Goal: Information Seeking & Learning: Learn about a topic

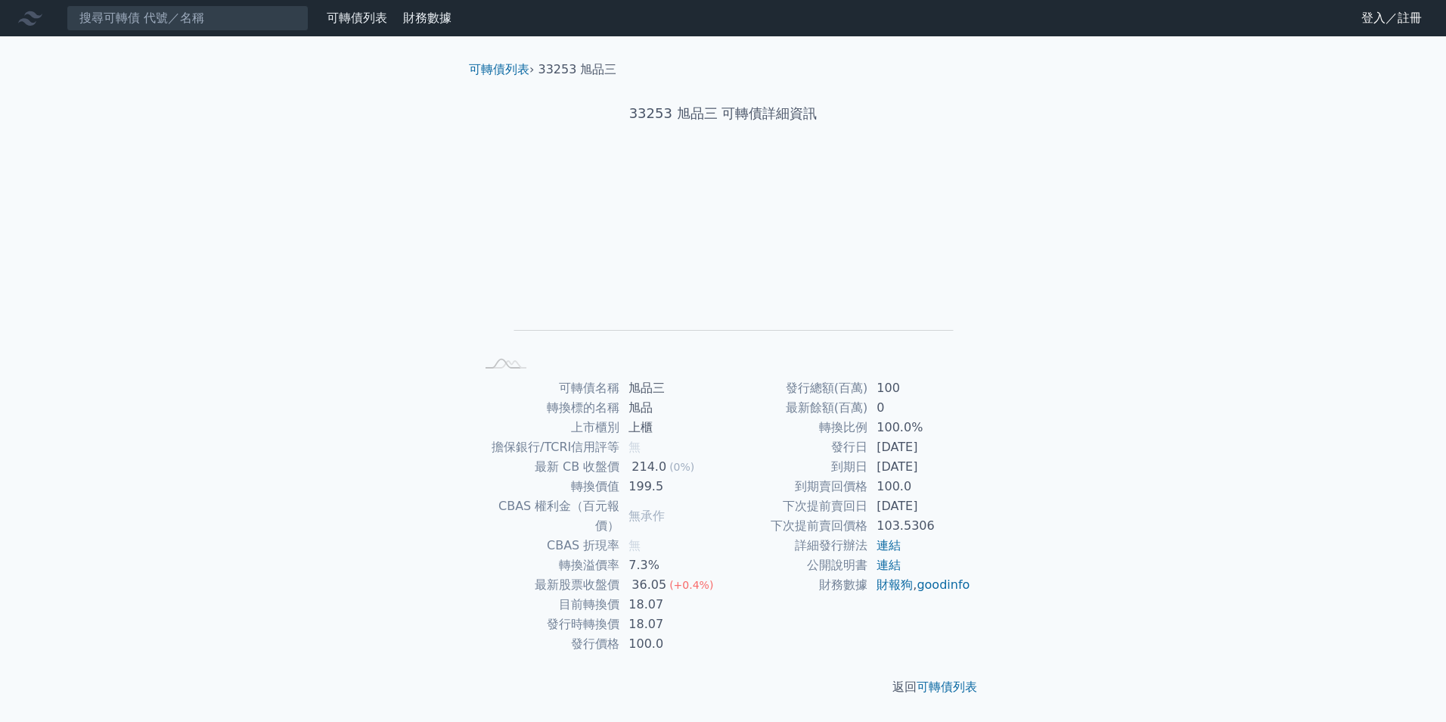
click at [691, 116] on h1 "33253 旭品三 可轉債詳細資訊" at bounding box center [723, 113] width 532 height 21
click at [499, 73] on link "可轉債列表" at bounding box center [499, 69] width 61 height 14
click at [239, 23] on input at bounding box center [188, 18] width 242 height 26
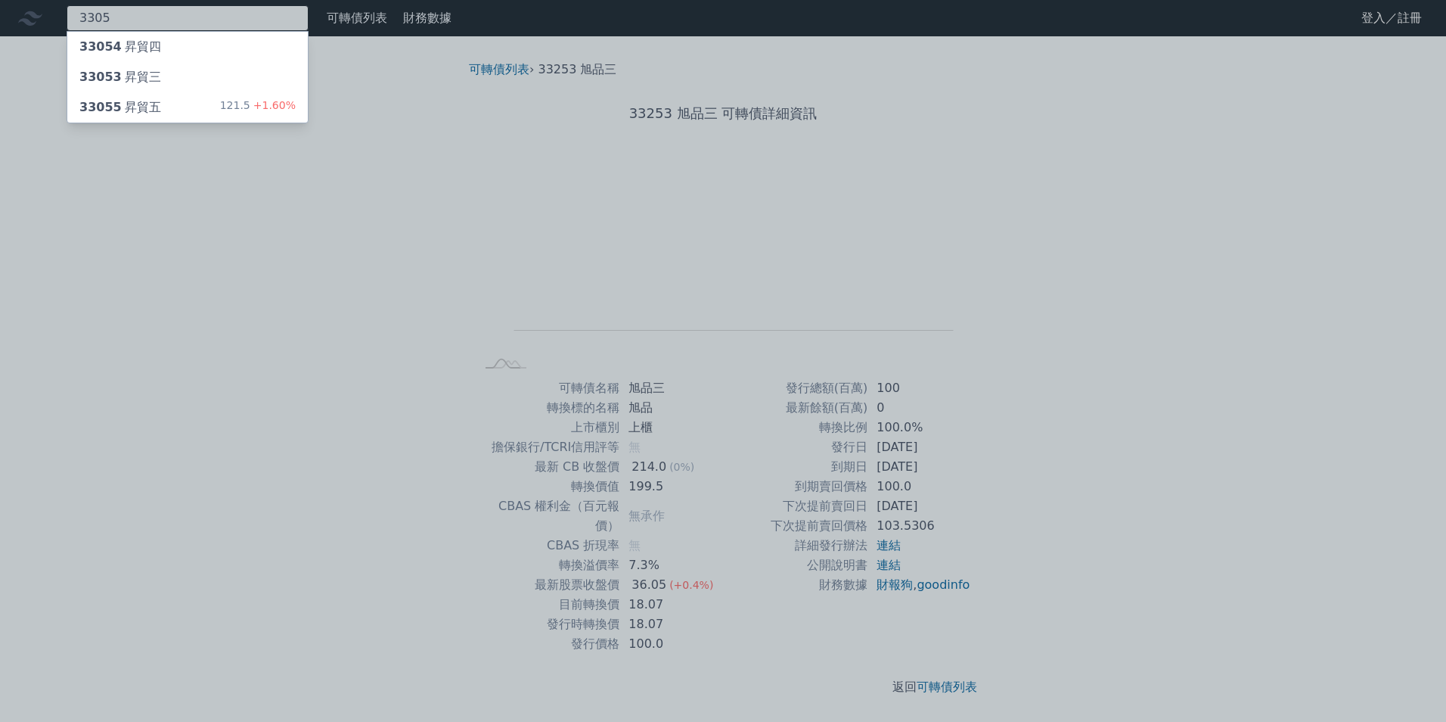
type input "3305"
click at [151, 101] on div "33055 昇貿五" at bounding box center [120, 107] width 82 height 18
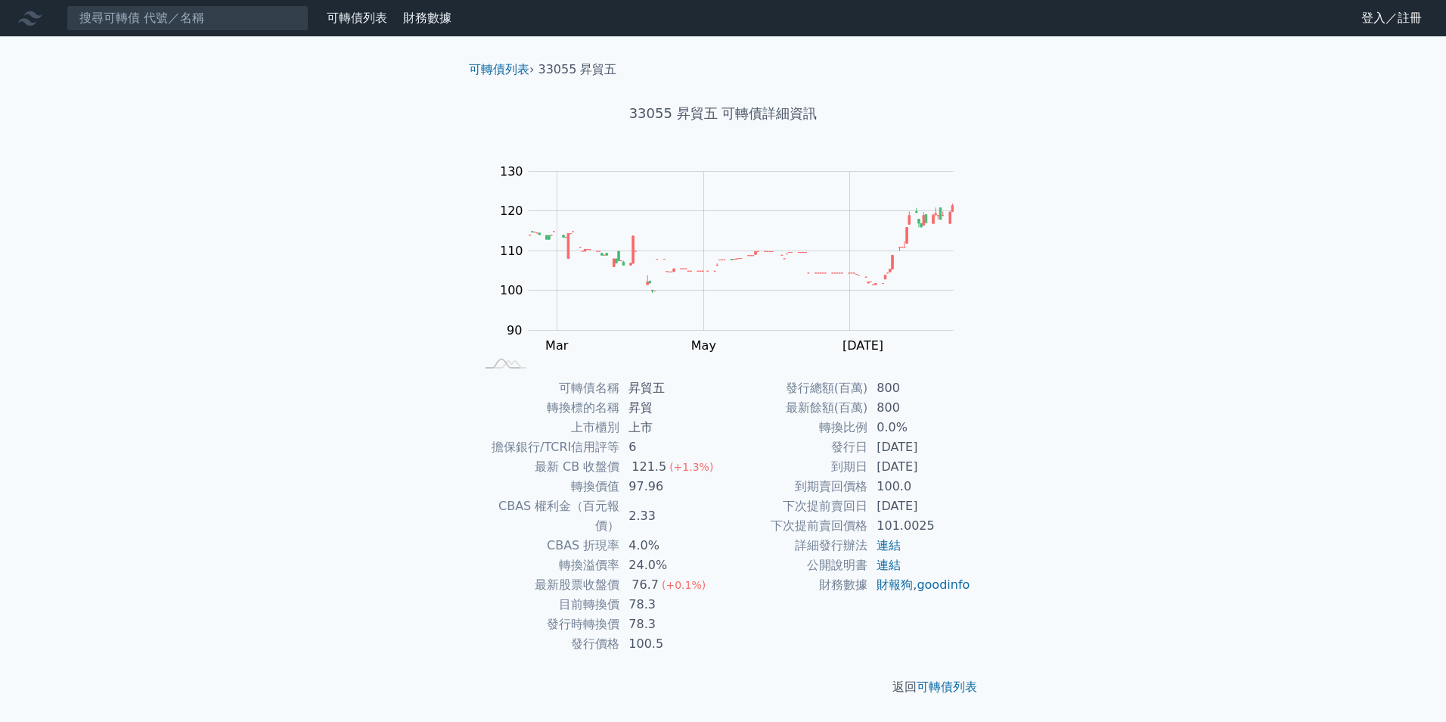
click at [1094, 479] on div "可轉債列表 財務數據 可轉債列表 財務數據 登入／註冊 登入／註冊 可轉債列表 › 33055 昇貿五 33055 昇貿五 可轉債詳細資訊 Zoom Out …" at bounding box center [723, 361] width 1446 height 722
click at [969, 246] on div "Zoom Out 100 85 90 95 100 140 110 130 120 80 70 L [PERSON_NAME][DATE] Mar May […" at bounding box center [723, 266] width 532 height 212
click at [959, 679] on link "可轉債列表" at bounding box center [947, 686] width 61 height 14
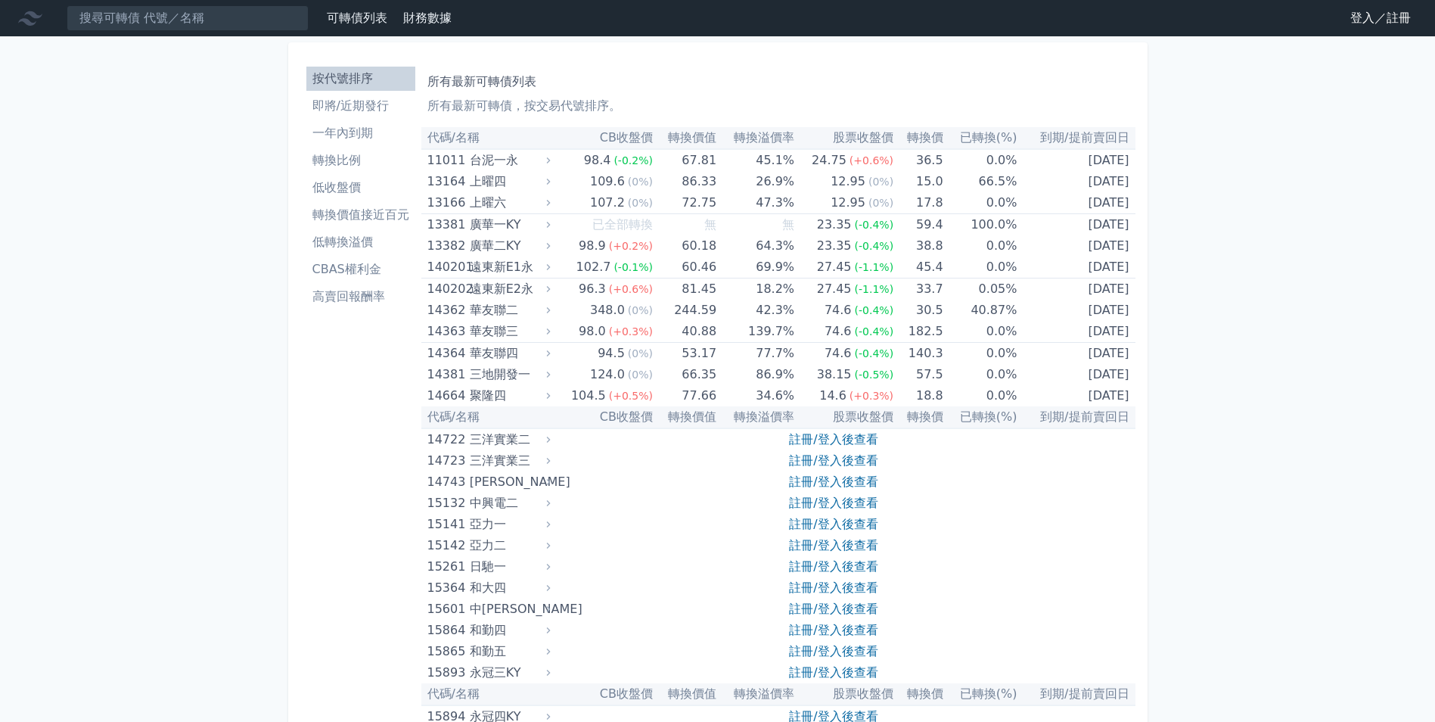
click at [326, 168] on li "轉換比例" at bounding box center [360, 160] width 109 height 18
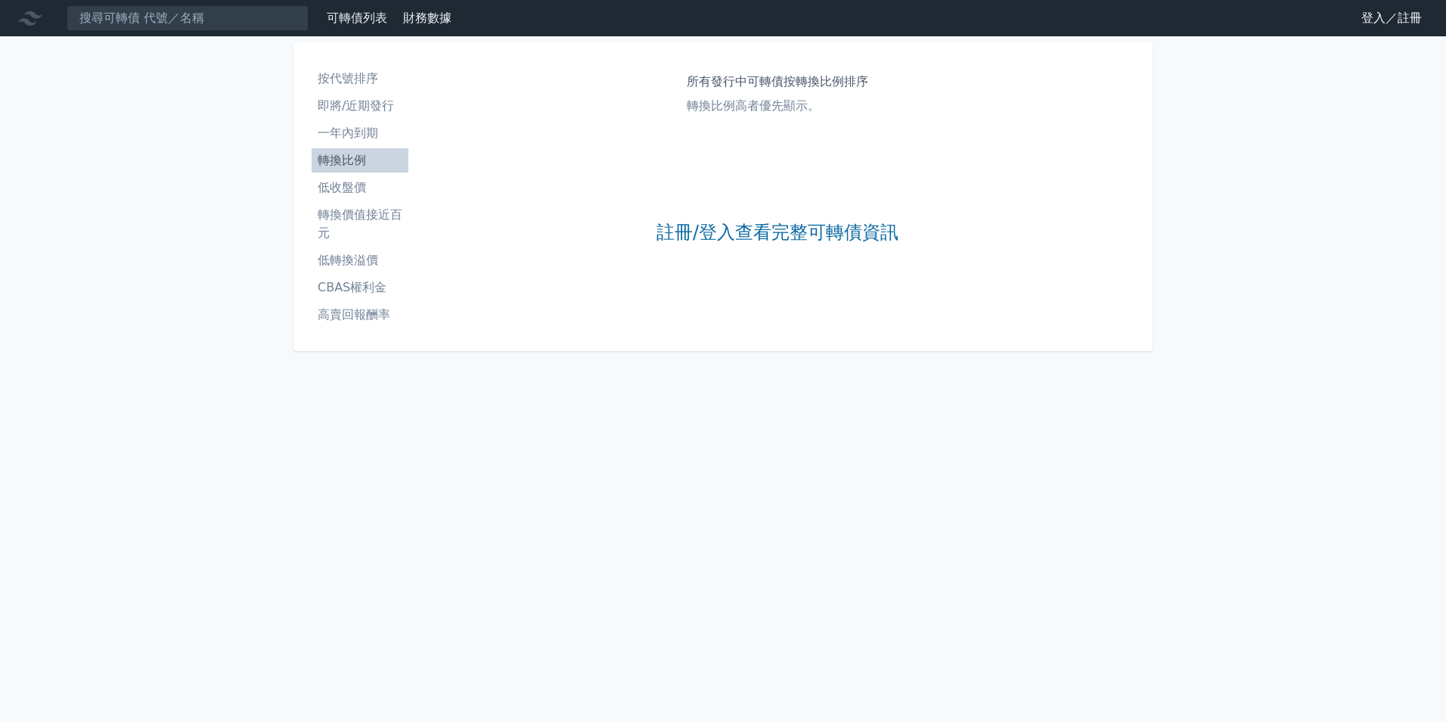
click at [326, 168] on li "轉換比例" at bounding box center [360, 160] width 97 height 18
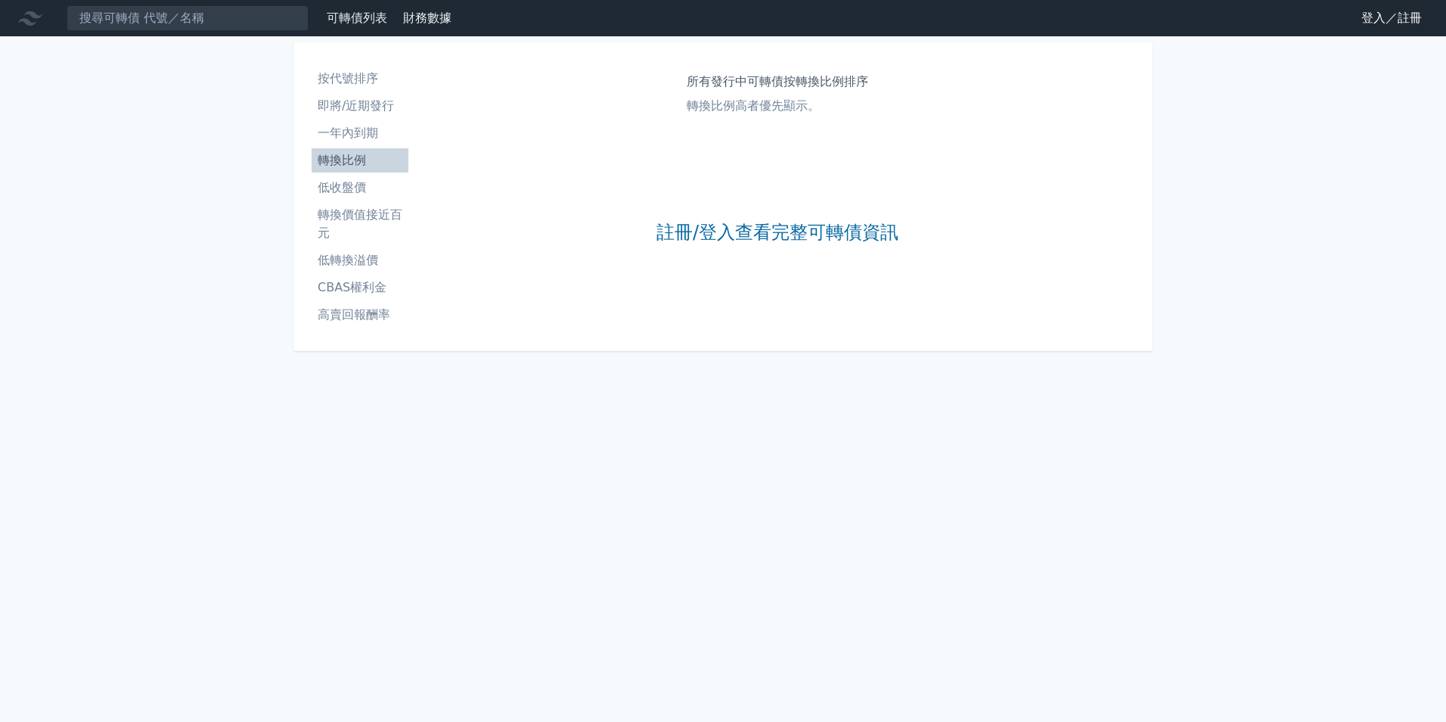
click at [326, 168] on li "轉換比例" at bounding box center [360, 160] width 97 height 18
click at [157, 16] on input at bounding box center [188, 18] width 242 height 26
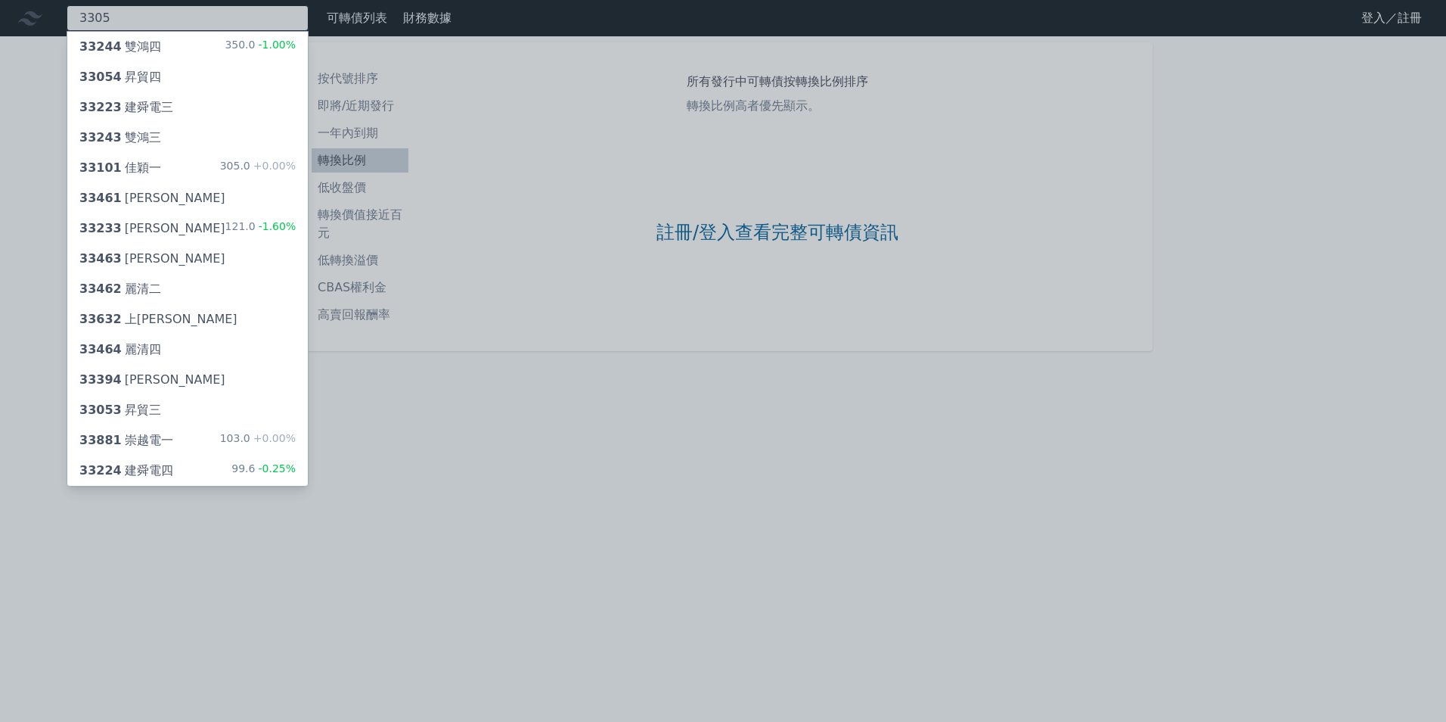
type input "3305"
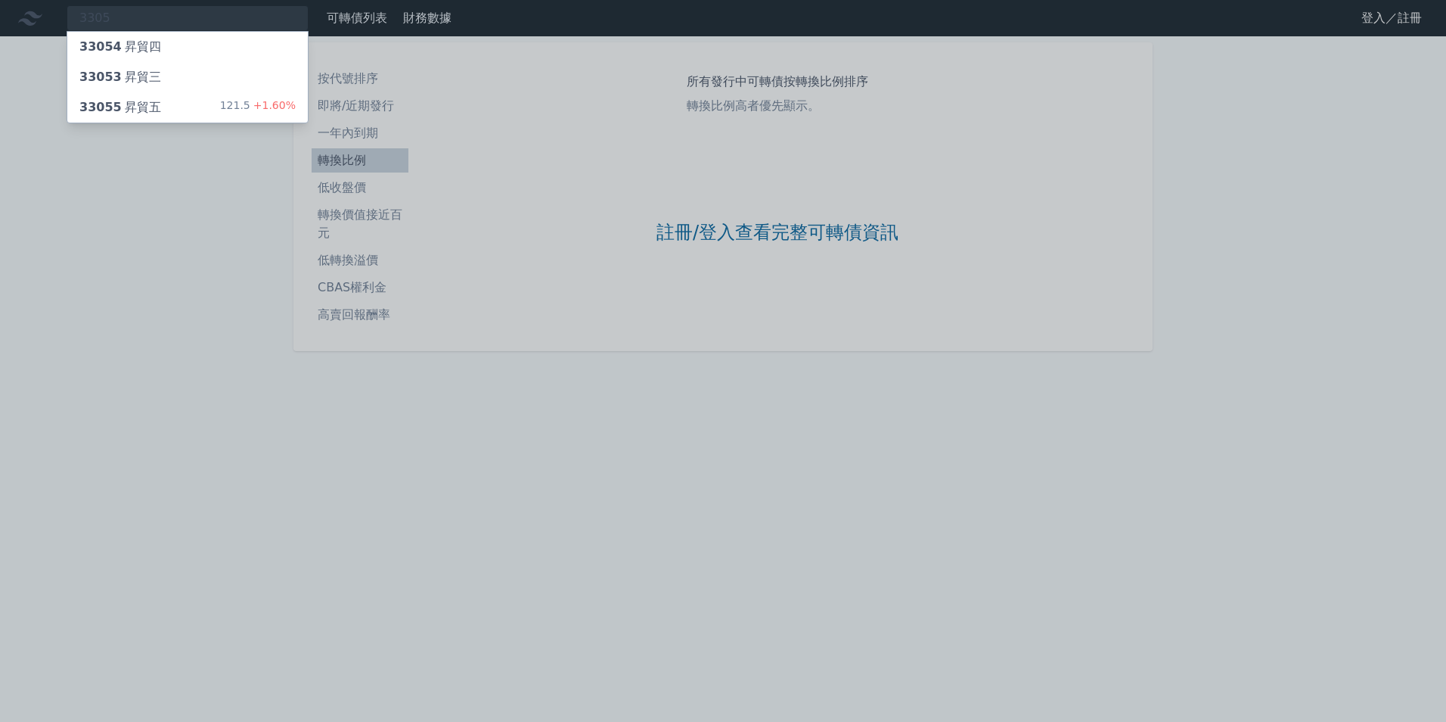
click at [126, 105] on div "33055 昇貿五" at bounding box center [120, 107] width 82 height 18
